Goal: Unclear

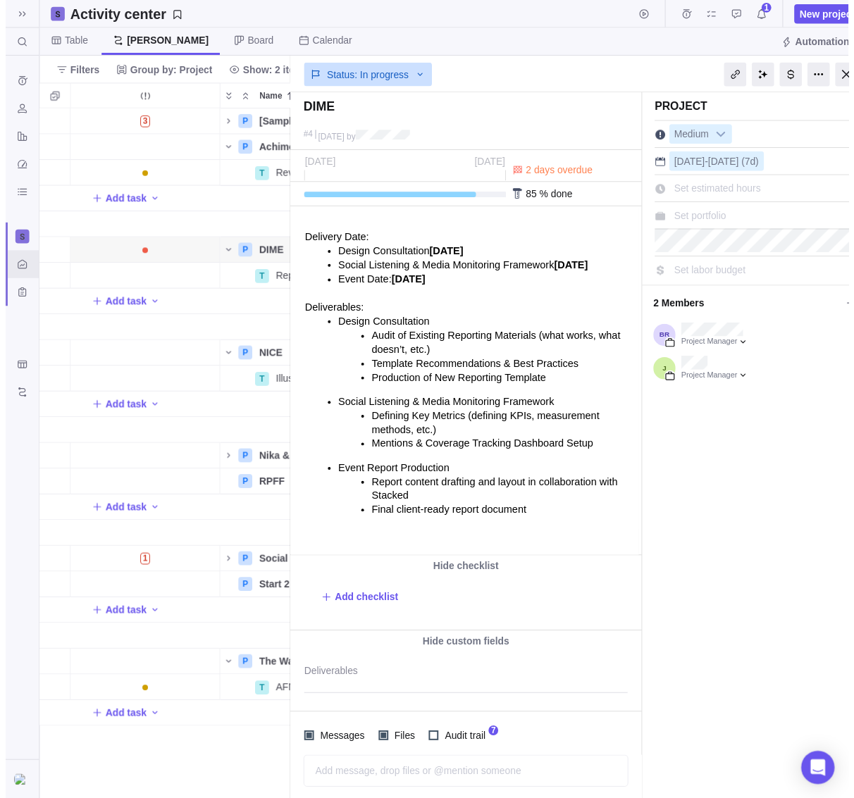
scroll to position [11, 11]
